Goal: Find specific page/section: Find specific page/section

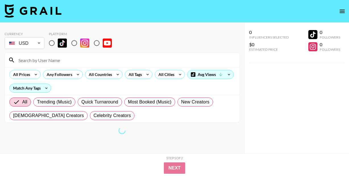
click at [81, 56] on input at bounding box center [125, 60] width 221 height 9
paste input "@bradhorvat"
click at [22, 61] on input "@bradhorvat" at bounding box center [125, 60] width 221 height 9
type input "bradhorvat"
click at [53, 42] on input "radio" at bounding box center [52, 43] width 12 height 12
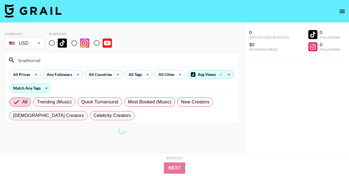
radio input "true"
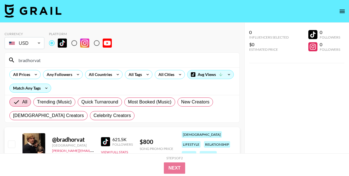
scroll to position [24, 0]
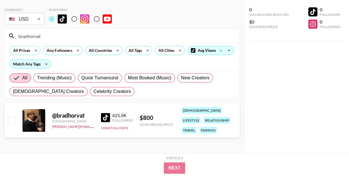
click at [56, 37] on input "bradhorvat" at bounding box center [125, 36] width 221 height 9
paste input "aimeejaihall"
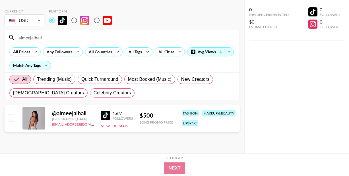
scroll to position [23, 0]
type input "aimeejaihall"
click at [118, 38] on input "aimeejaihall" at bounding box center [125, 37] width 221 height 9
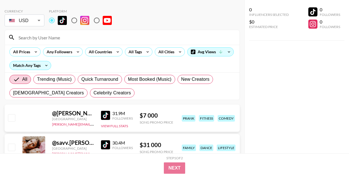
scroll to position [24, 0]
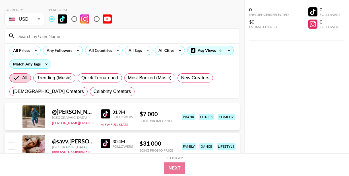
type input "i"
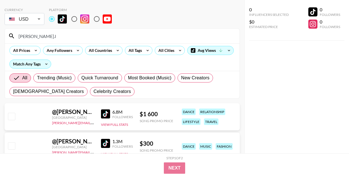
scroll to position [23, 0]
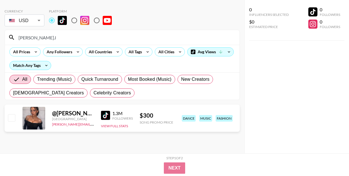
type input "[PERSON_NAME].l"
click at [108, 36] on input "[PERSON_NAME].l" at bounding box center [125, 37] width 221 height 9
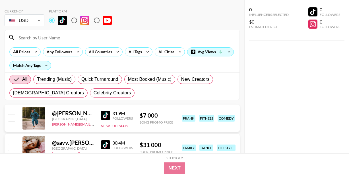
scroll to position [24, 0]
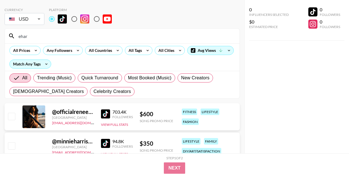
type input "ehar"
click at [80, 36] on input "ehar" at bounding box center [125, 36] width 221 height 9
click at [79, 36] on input "ehar" at bounding box center [125, 36] width 221 height 9
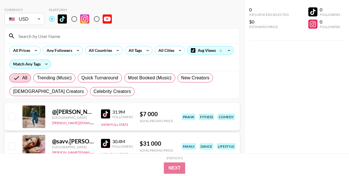
paste input "@jillsta"
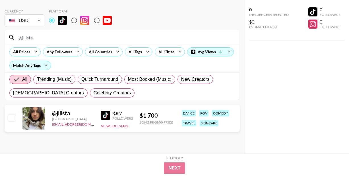
type input "@jillsta"
